Goal: Task Accomplishment & Management: Manage account settings

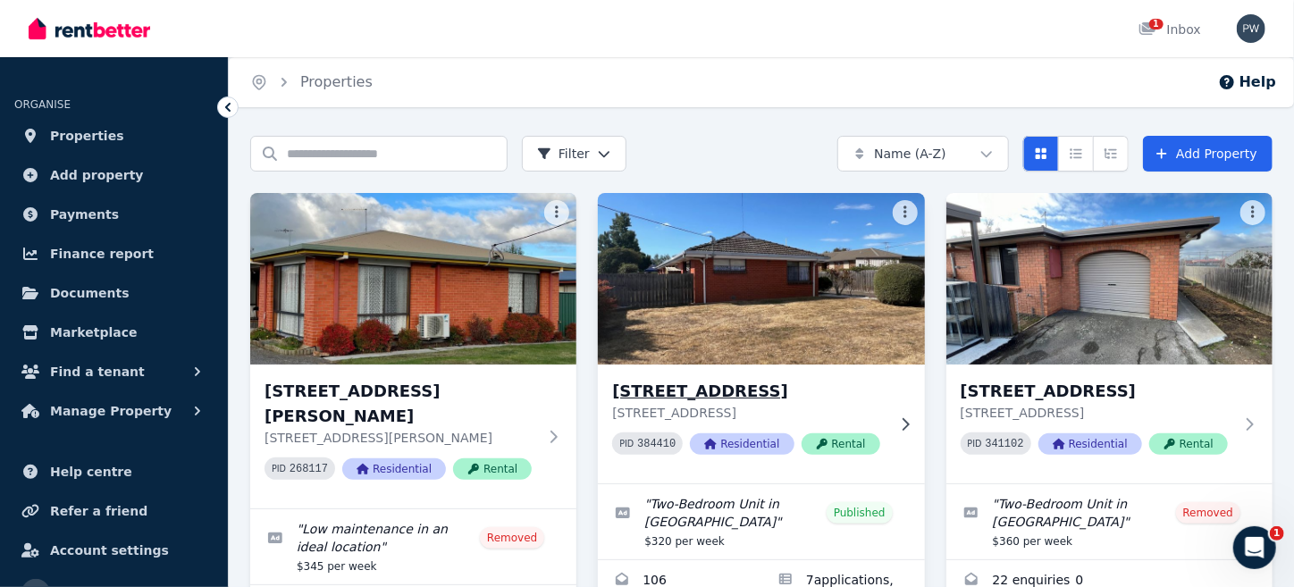
click at [764, 295] on img at bounding box center [761, 279] width 343 height 181
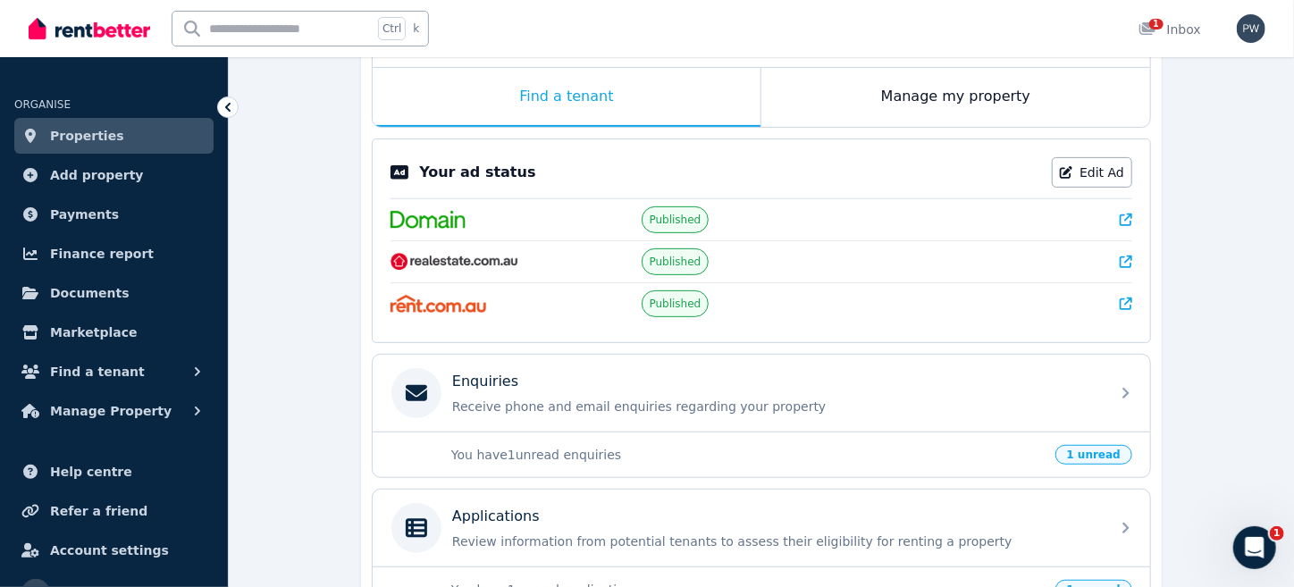
scroll to position [417, 0]
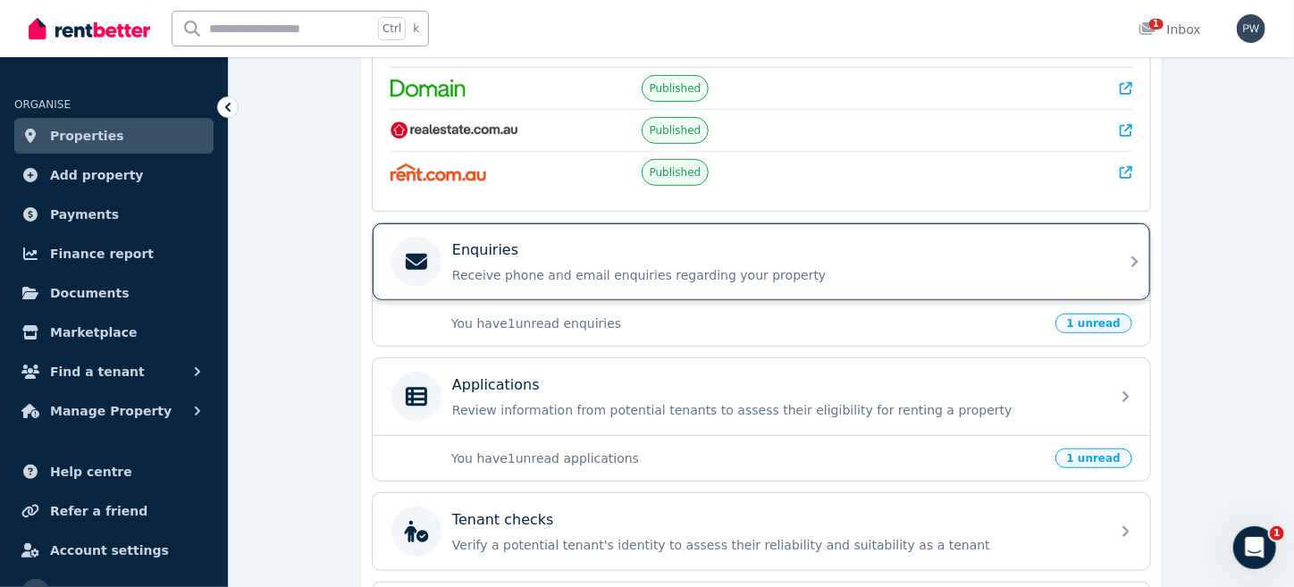
click at [472, 240] on p "Enquiries" at bounding box center [485, 250] width 66 height 21
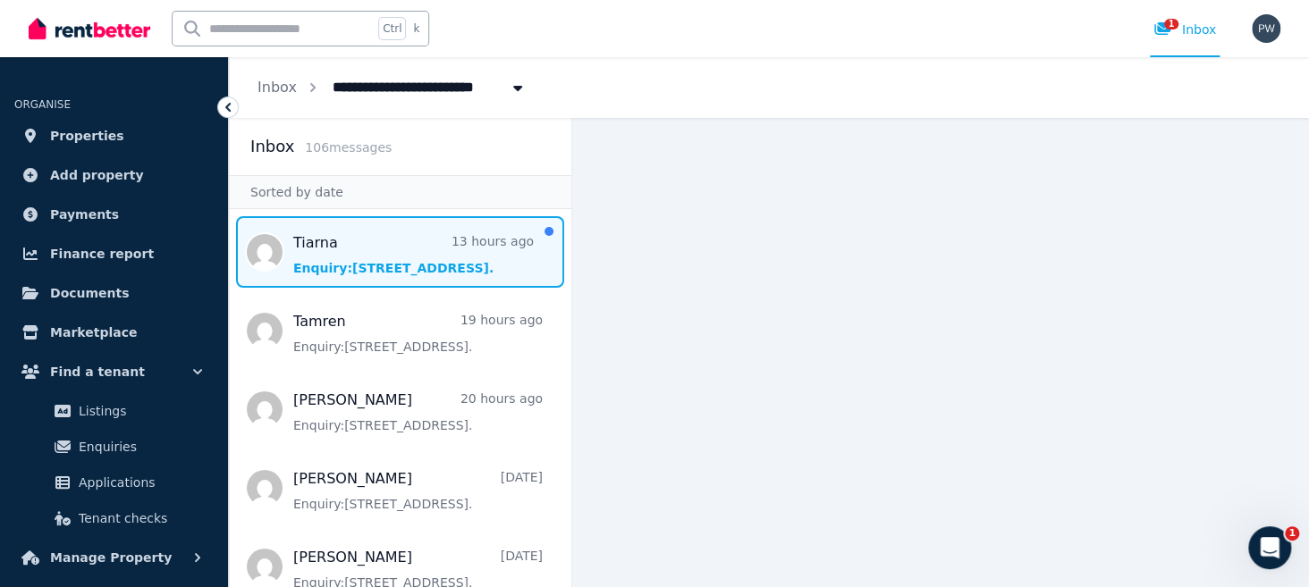
click at [343, 264] on span "Message list" at bounding box center [400, 252] width 342 height 72
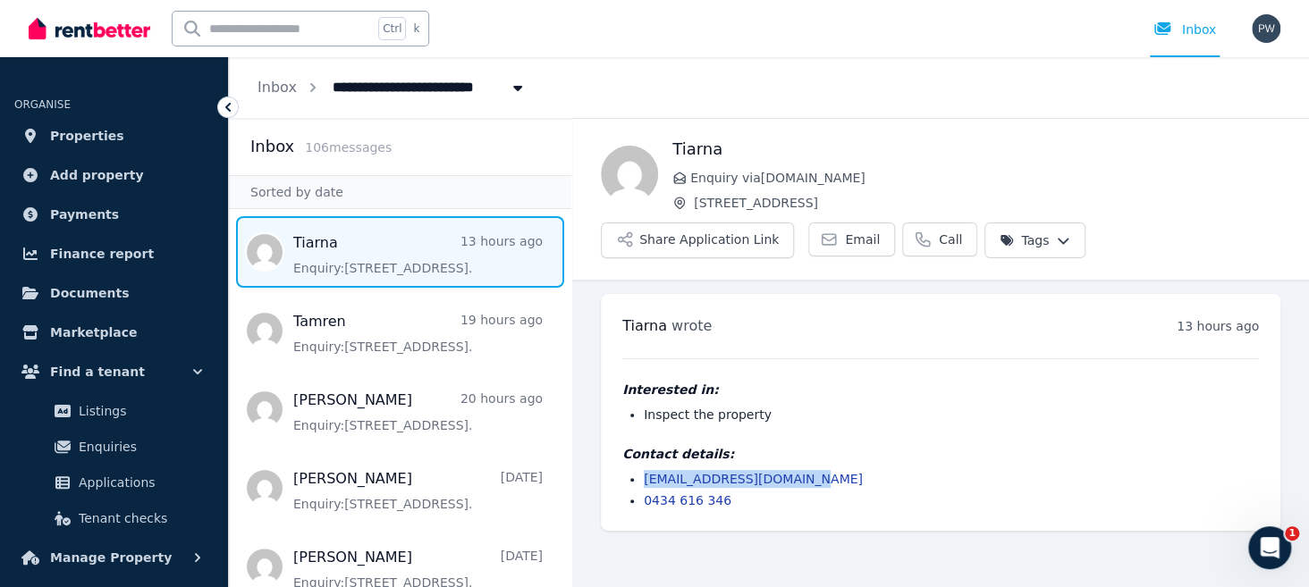
drag, startPoint x: 804, startPoint y: 480, endPoint x: 637, endPoint y: 481, distance: 166.3
click at [637, 481] on ul "tiarnahudson56@gmail.com 0434 616 346" at bounding box center [940, 489] width 636 height 39
copy link "tiarnahudson56@gmail.com"
click at [229, 108] on icon at bounding box center [228, 107] width 18 height 18
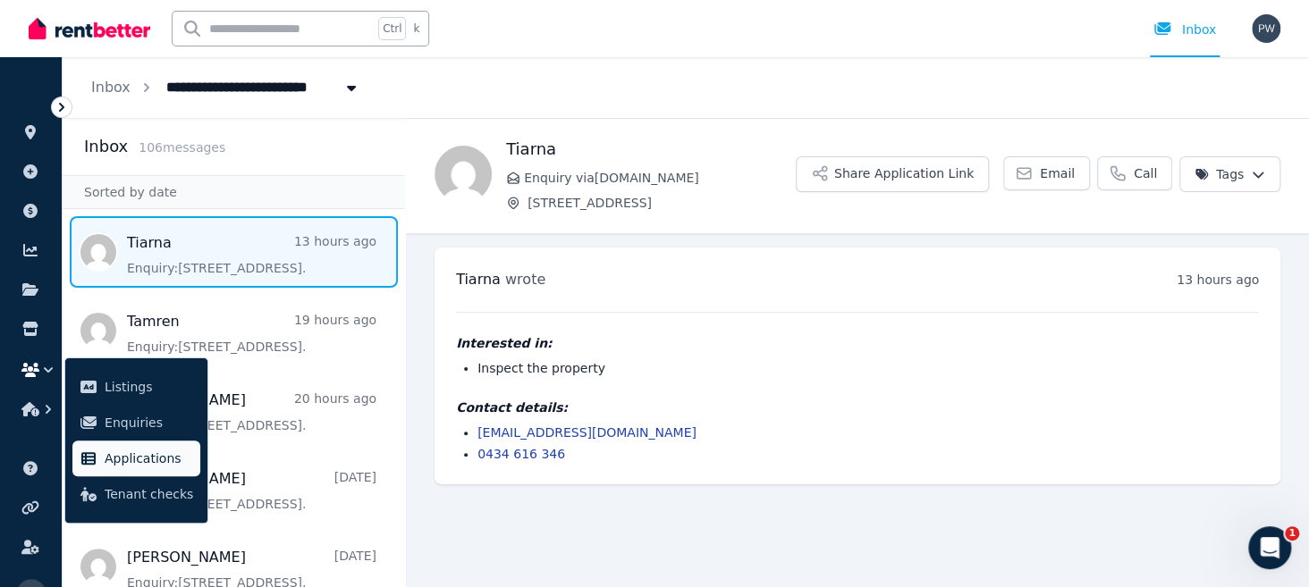
click at [162, 456] on span "Applications" at bounding box center [149, 458] width 88 height 21
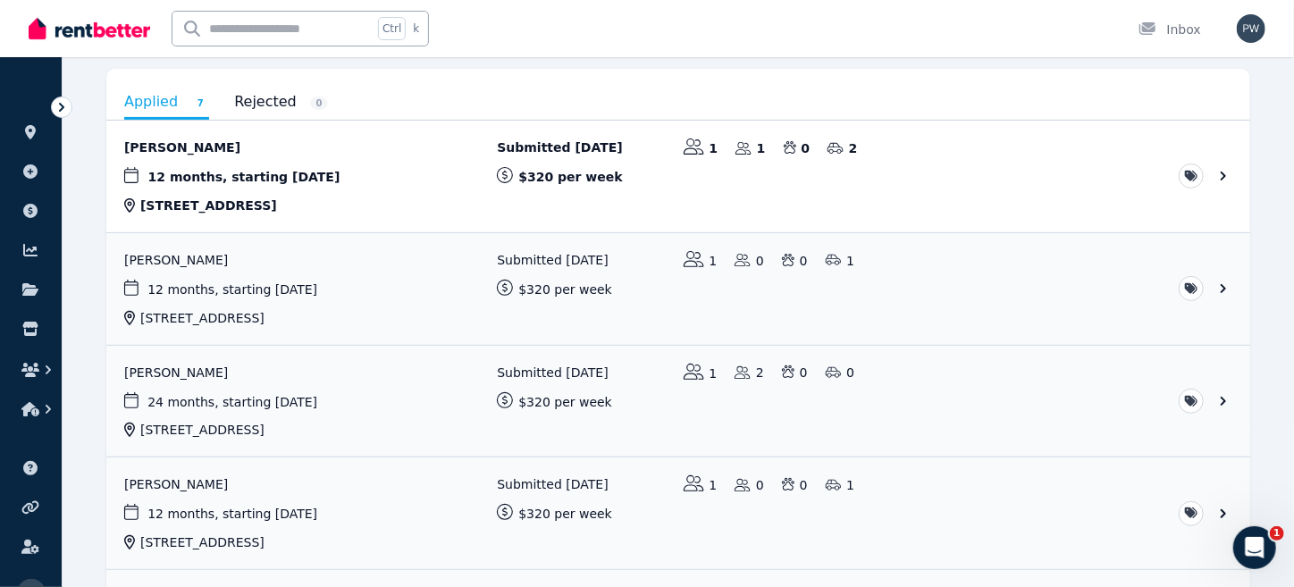
scroll to position [157, 0]
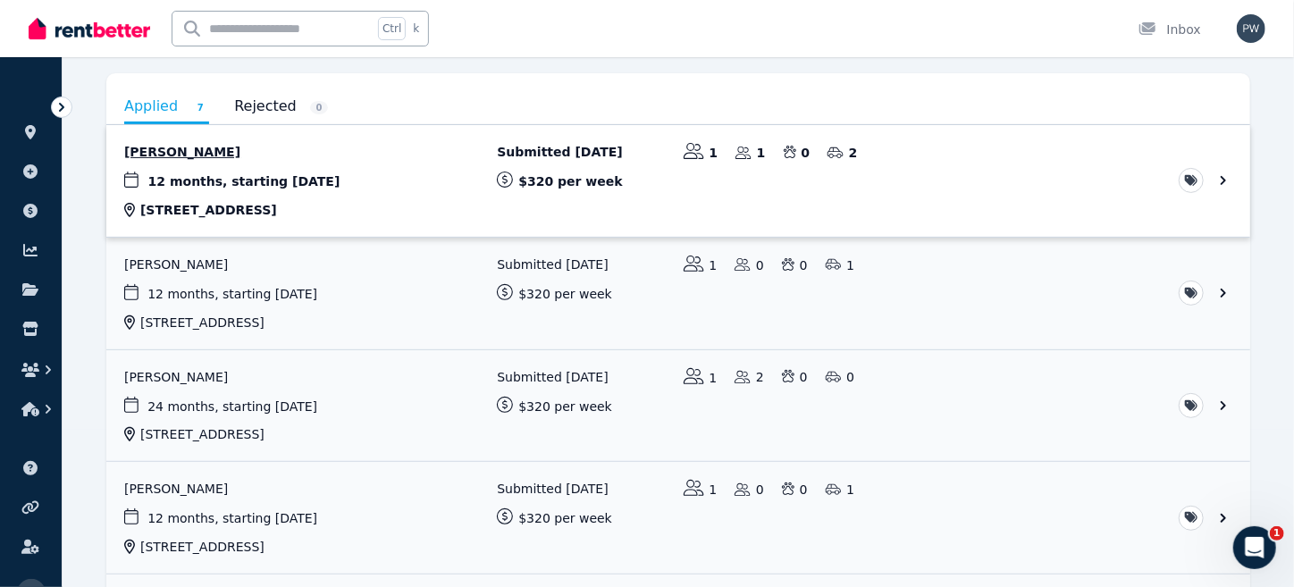
click at [240, 181] on link "View application: Jack Robertson" at bounding box center [678, 181] width 1144 height 112
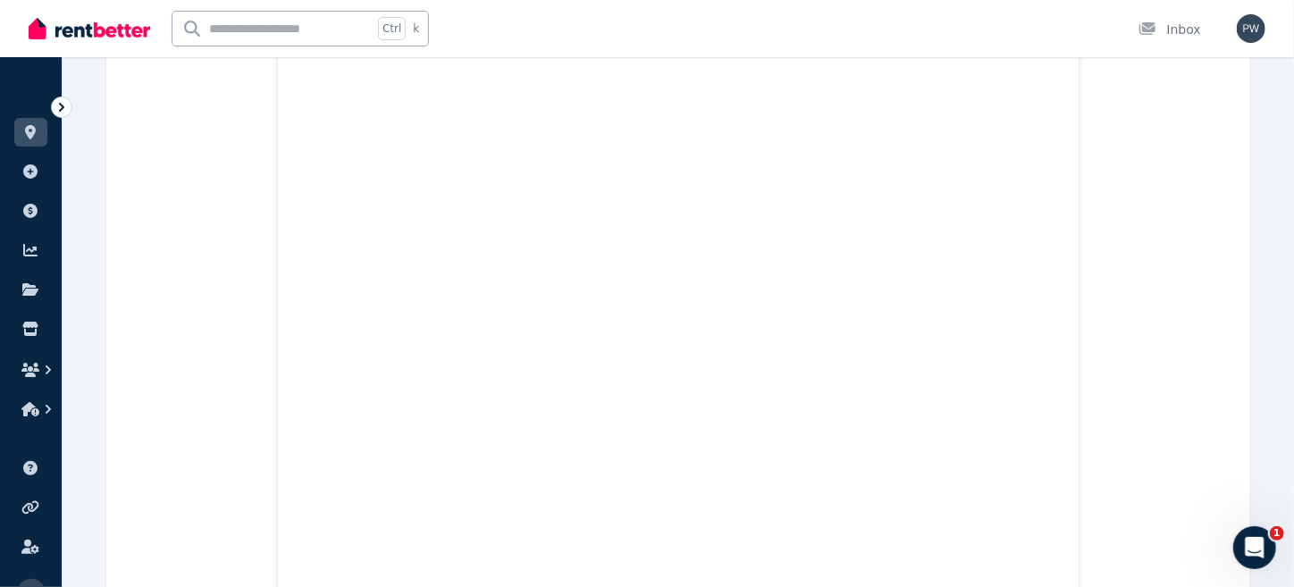
scroll to position [9259, 0]
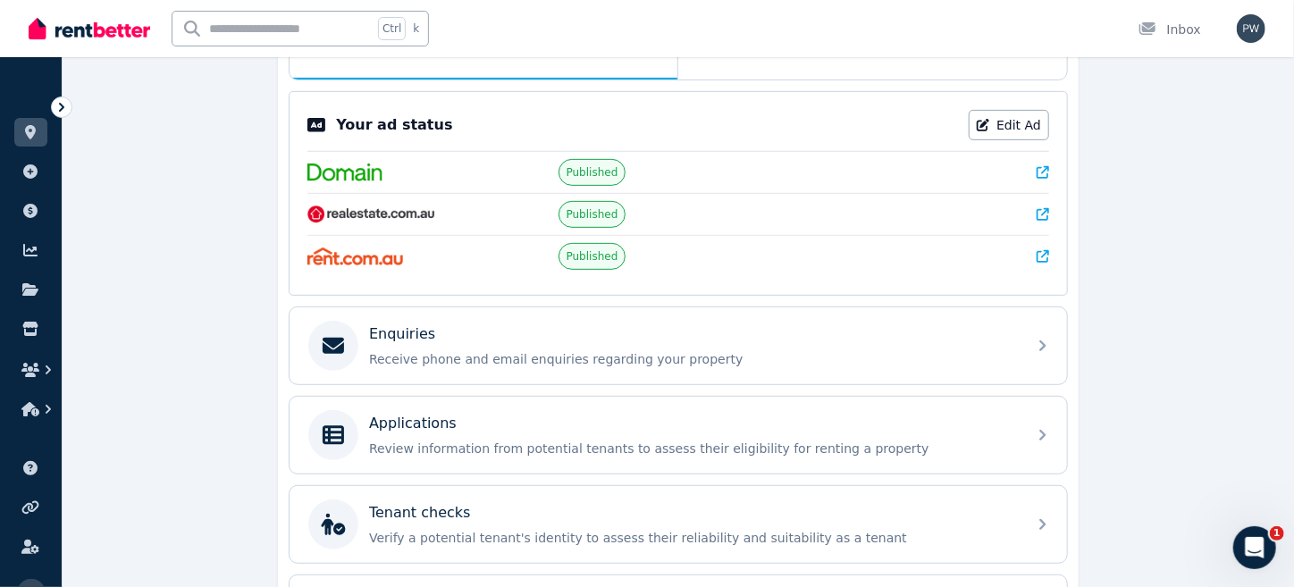
scroll to position [470, 0]
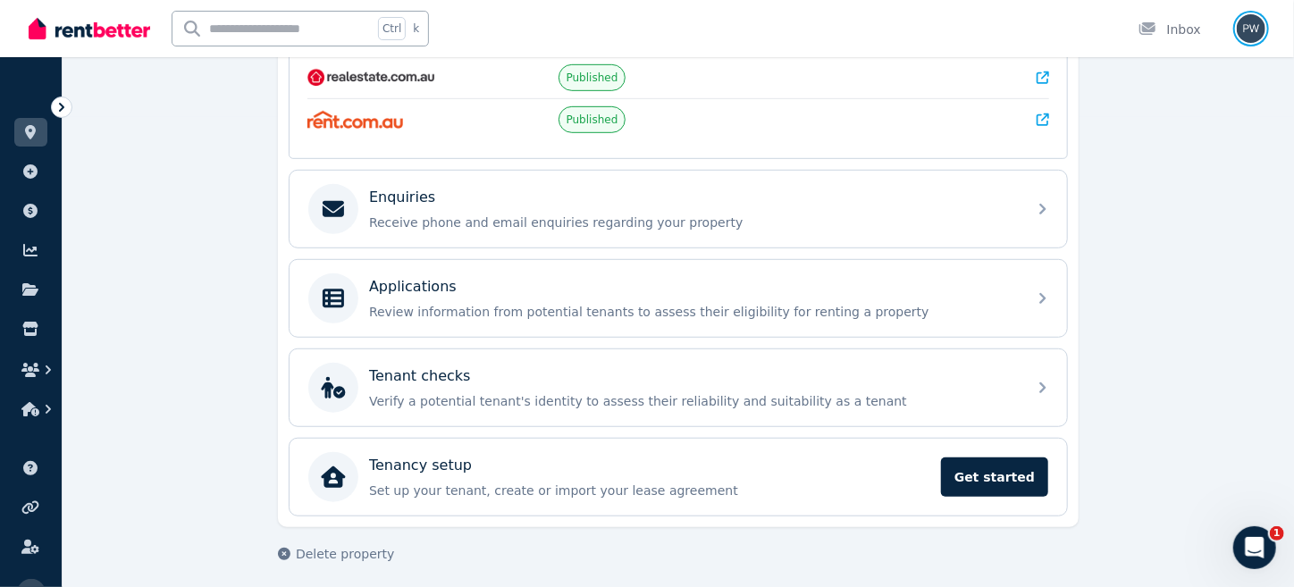
click at [1247, 26] on img "button" at bounding box center [1251, 28] width 29 height 29
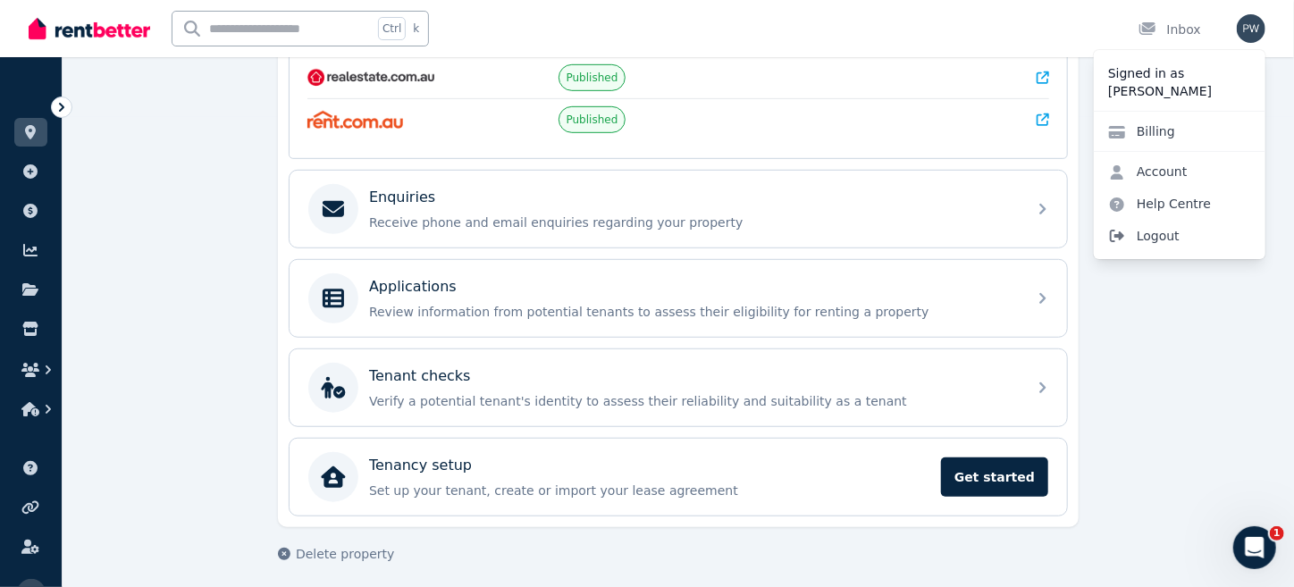
click at [1158, 235] on span "Logout" at bounding box center [1180, 236] width 172 height 32
